Goal: Transaction & Acquisition: Download file/media

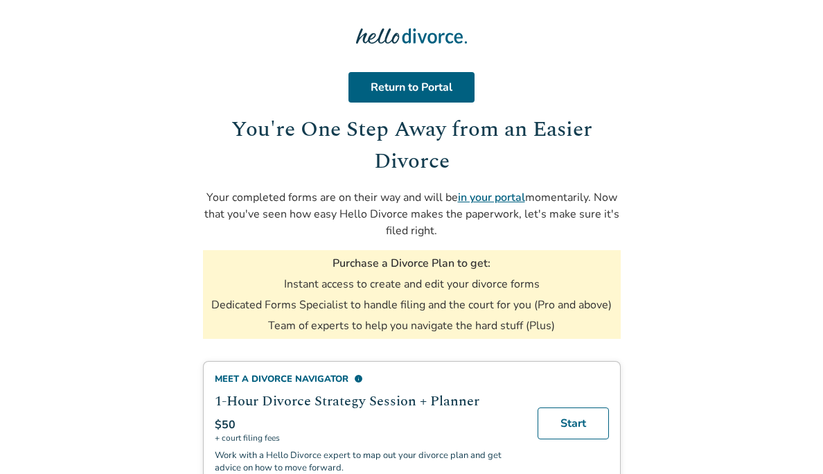
click at [498, 199] on link "in your portal" at bounding box center [491, 197] width 67 height 15
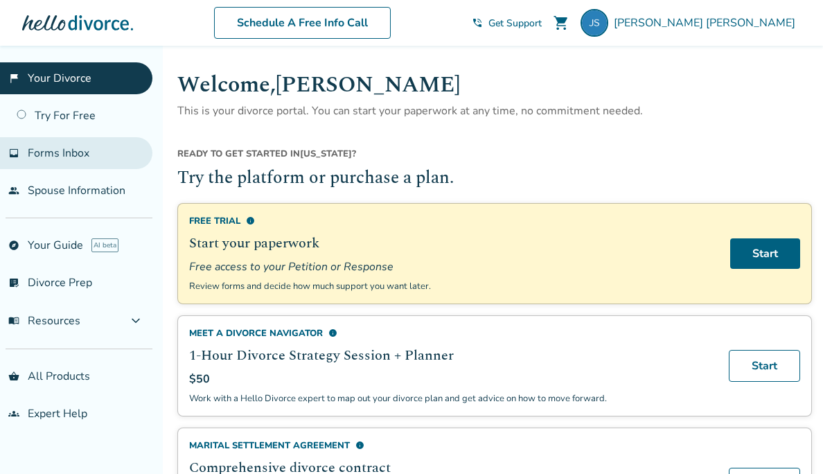
click at [69, 148] on span "Forms Inbox" at bounding box center [59, 153] width 62 height 15
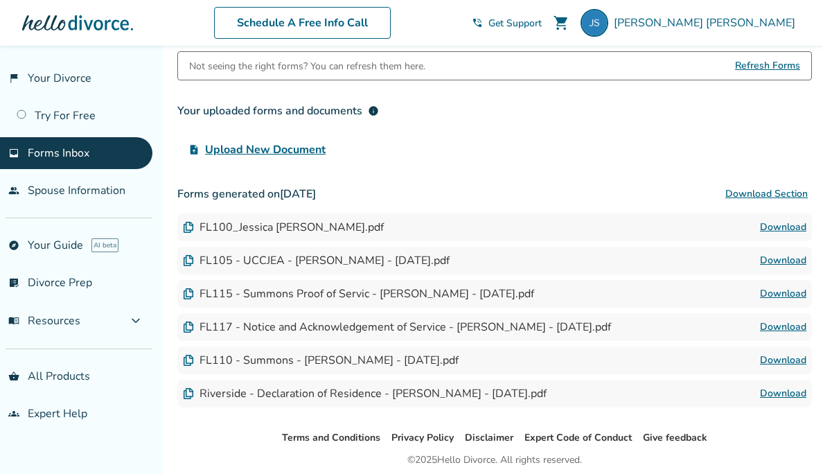
scroll to position [101, 0]
click at [785, 229] on link "Download" at bounding box center [783, 226] width 46 height 17
click at [797, 392] on link "Download" at bounding box center [783, 393] width 46 height 17
click at [775, 359] on link "Download" at bounding box center [783, 359] width 46 height 17
click at [765, 331] on link "Download" at bounding box center [783, 326] width 46 height 17
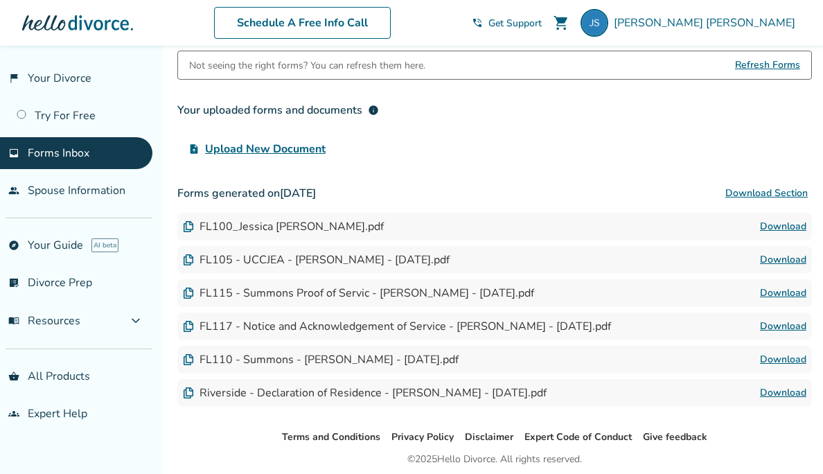
click at [794, 294] on link "Download" at bounding box center [783, 293] width 46 height 17
click at [787, 263] on link "Download" at bounding box center [783, 260] width 46 height 17
click at [795, 227] on link "Download" at bounding box center [783, 226] width 46 height 17
